Goal: Transaction & Acquisition: Purchase product/service

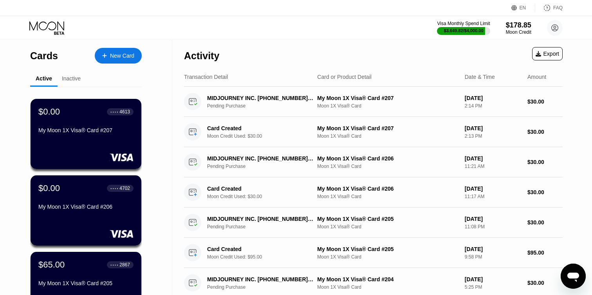
click at [116, 61] on div "New Card" at bounding box center [118, 56] width 47 height 16
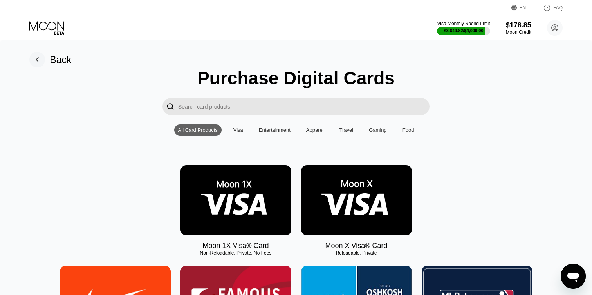
click at [252, 184] on img at bounding box center [236, 200] width 111 height 70
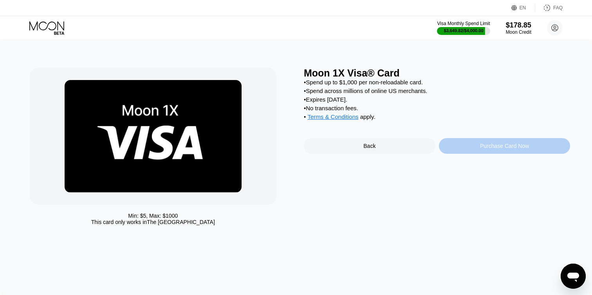
click at [457, 150] on div "Purchase Card Now" at bounding box center [505, 146] width 132 height 16
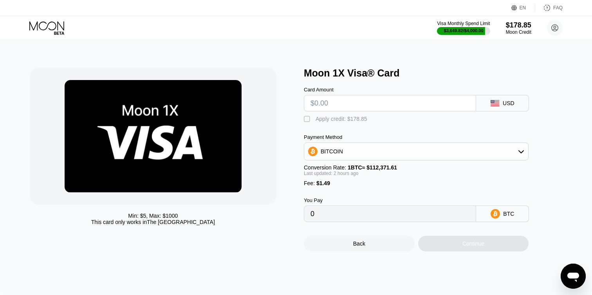
click at [321, 109] on input "text" at bounding box center [390, 103] width 159 height 16
type input "$30"
type input "0.00028144"
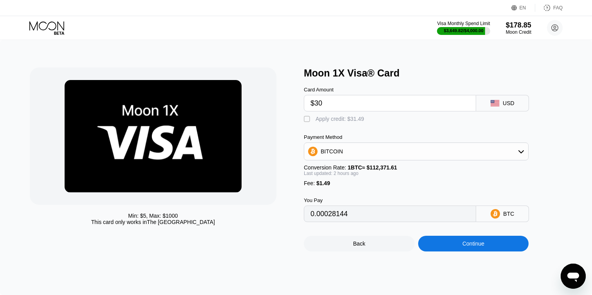
type input "$30"
click at [308, 118] on div "" at bounding box center [308, 119] width 8 height 8
type input "0"
click at [451, 248] on div "Continue" at bounding box center [473, 243] width 111 height 16
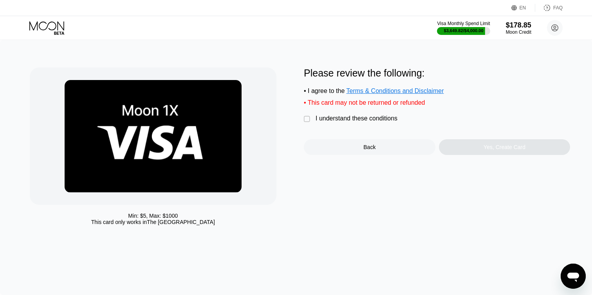
click at [342, 119] on div "I understand these conditions" at bounding box center [357, 118] width 82 height 7
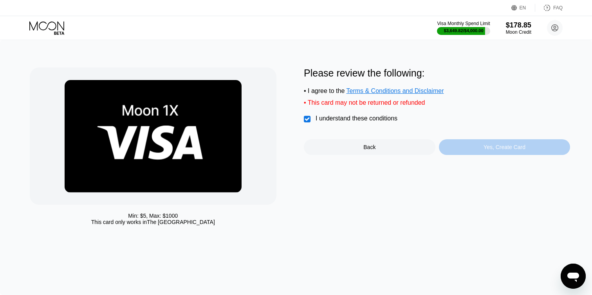
click at [453, 152] on div "Yes, Create Card" at bounding box center [505, 147] width 132 height 16
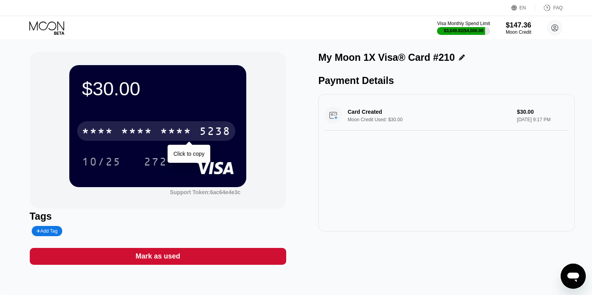
click at [211, 130] on div "5238" at bounding box center [214, 132] width 31 height 13
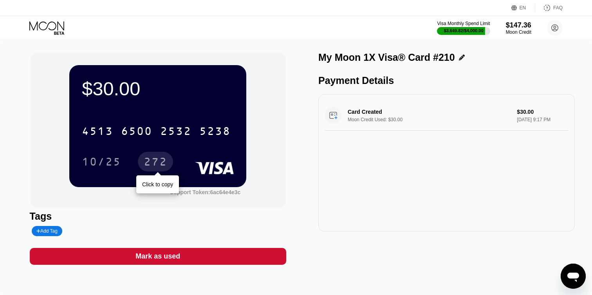
click at [152, 159] on div "272" at bounding box center [156, 162] width 24 height 13
